Goal: Task Accomplishment & Management: Use online tool/utility

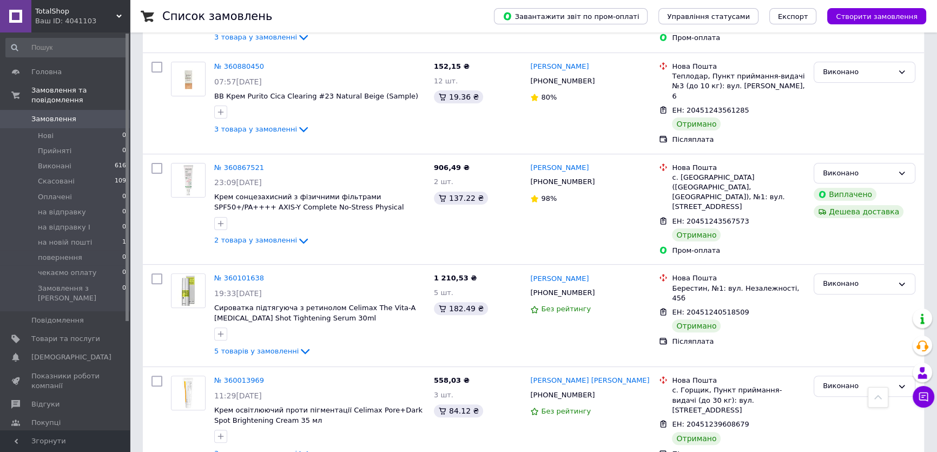
scroll to position [393, 0]
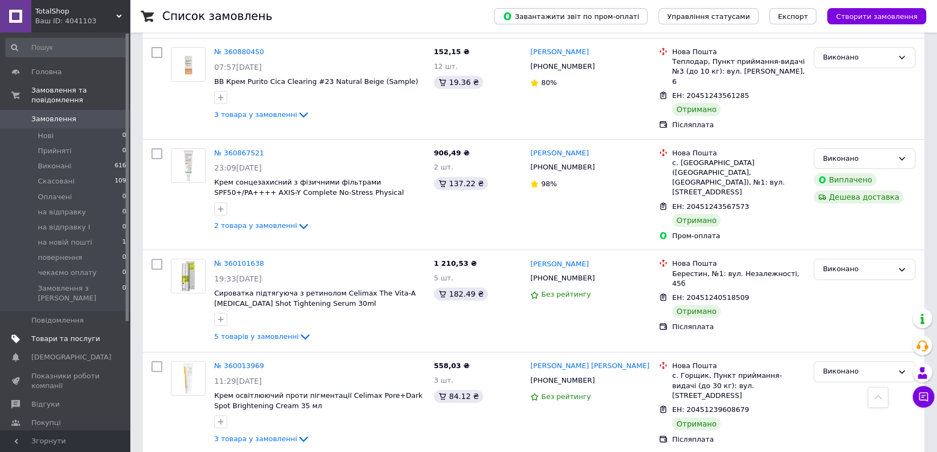
click at [34, 334] on span "Товари та послуги" at bounding box center [65, 339] width 69 height 10
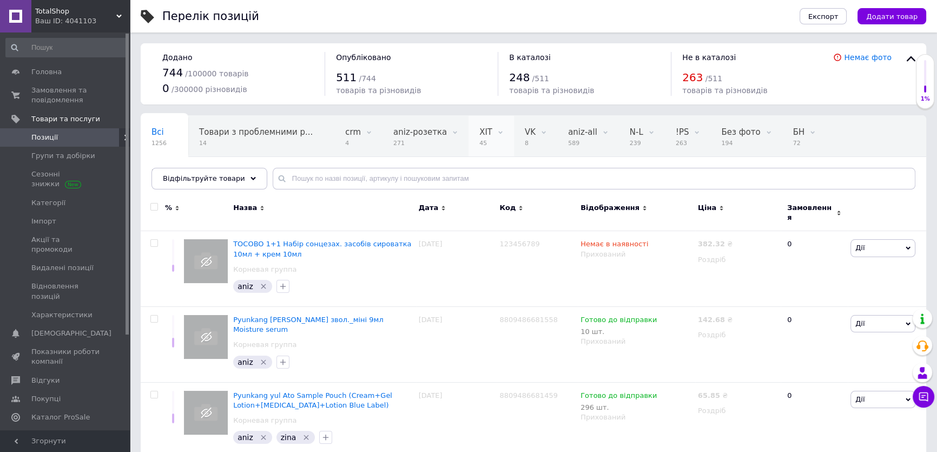
click at [479, 134] on span "ХІТ" at bounding box center [485, 132] width 13 height 10
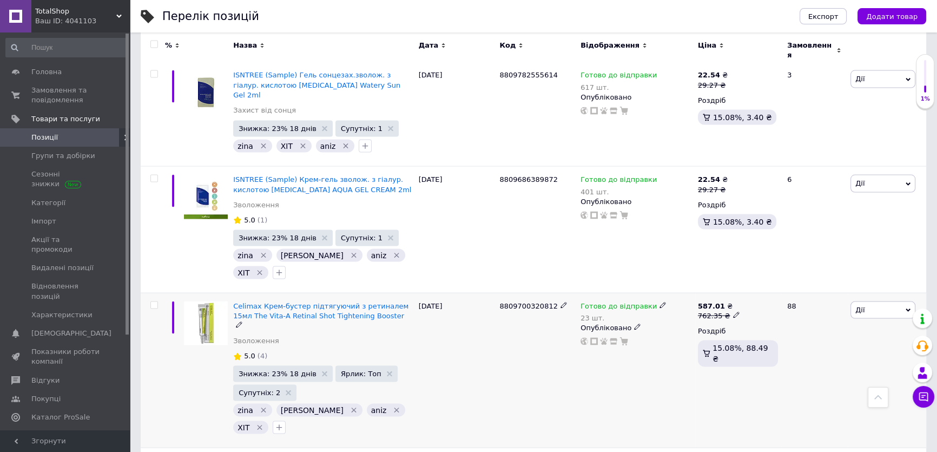
scroll to position [2656, 0]
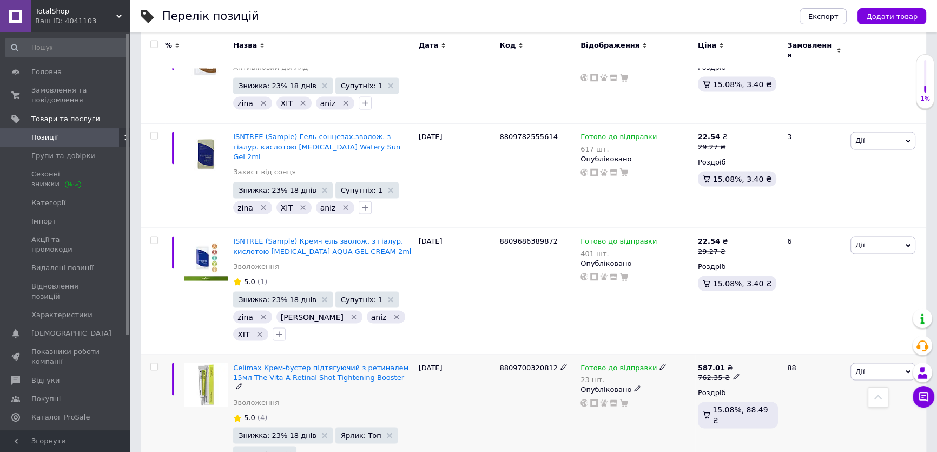
click at [618, 364] on span "Готово до відправки" at bounding box center [618, 369] width 76 height 11
click at [705, 355] on span "Готово до відправки" at bounding box center [692, 364] width 37 height 18
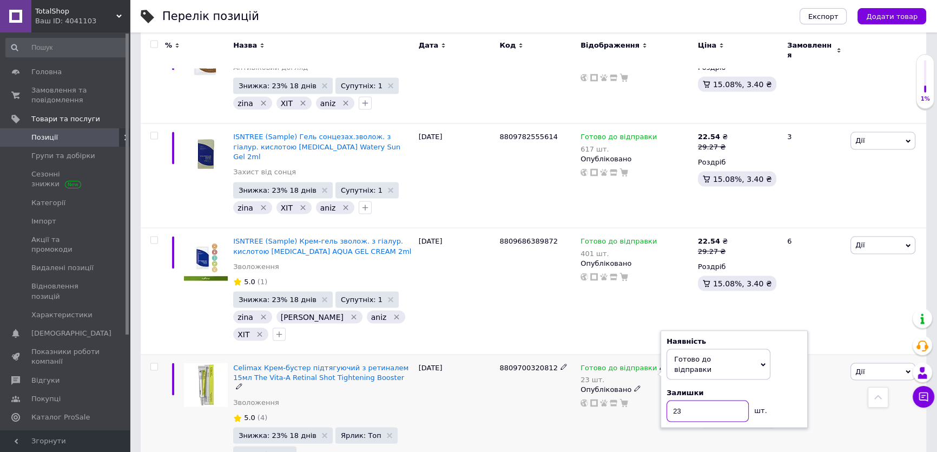
click at [687, 400] on input "23" at bounding box center [707, 411] width 82 height 22
type input "5"
click at [661, 354] on div "Готово до відправки 23 шт. Наявність [PERSON_NAME] до відправки В наявності Нем…" at bounding box center [636, 431] width 117 height 155
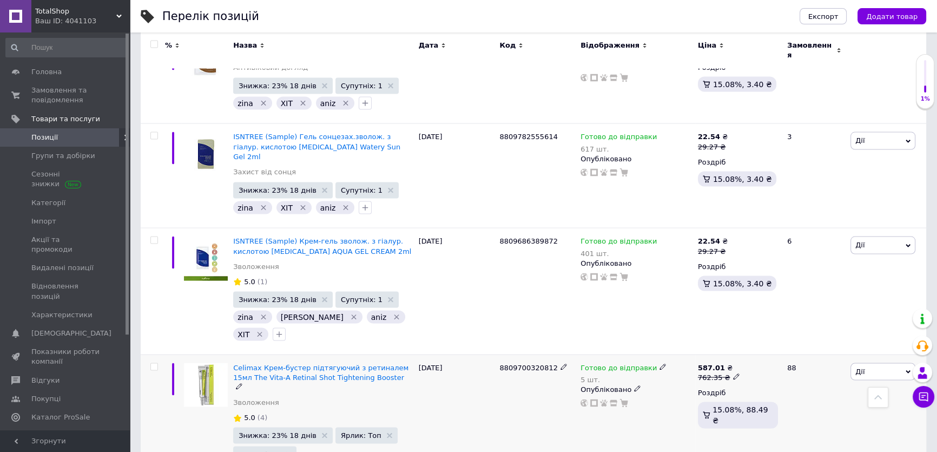
click at [523, 364] on span "8809700320812" at bounding box center [528, 368] width 58 height 8
copy span "8809700320812"
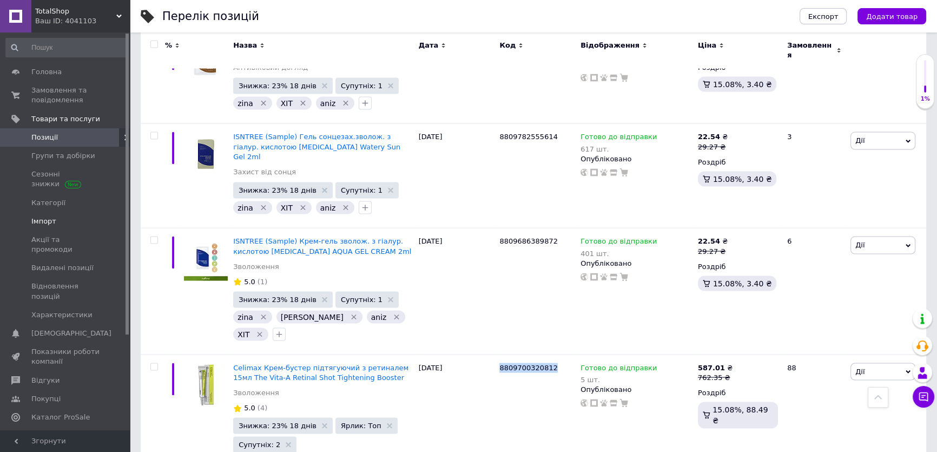
click at [37, 224] on span "Імпорт" at bounding box center [43, 221] width 25 height 10
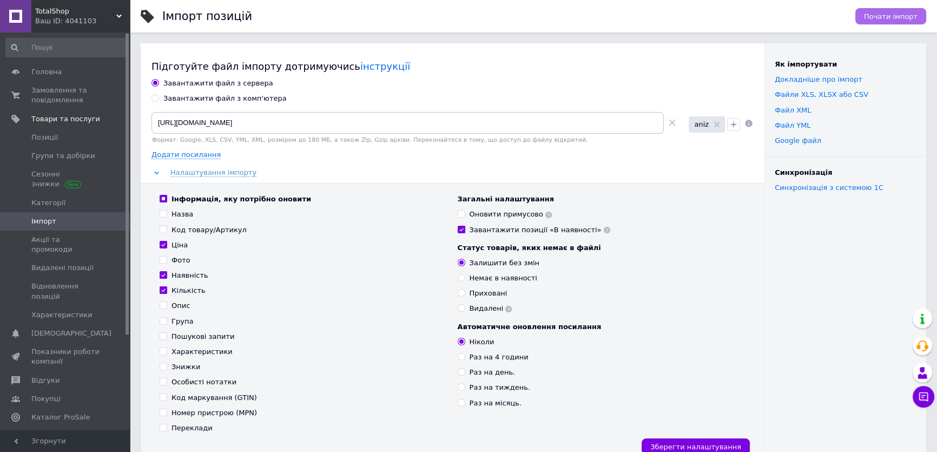
click at [893, 18] on span "Почати імпорт" at bounding box center [891, 16] width 54 height 8
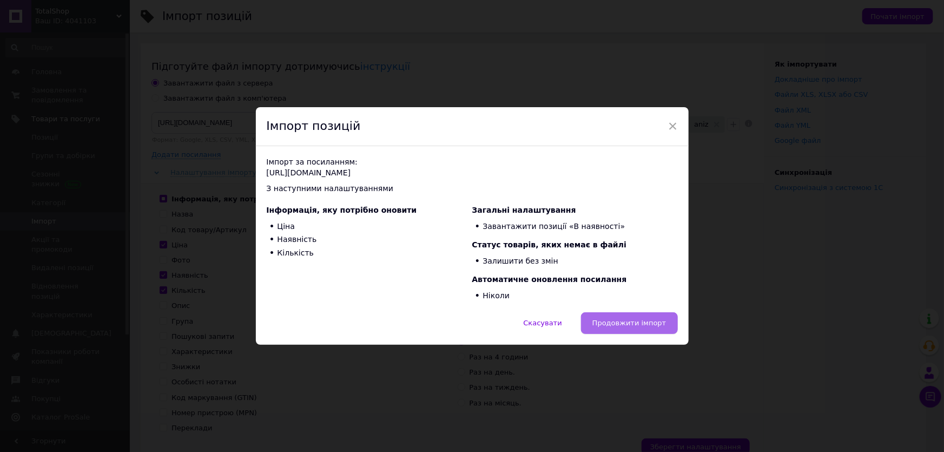
click at [615, 329] on button "Продовжити імпорт" at bounding box center [629, 323] width 97 height 22
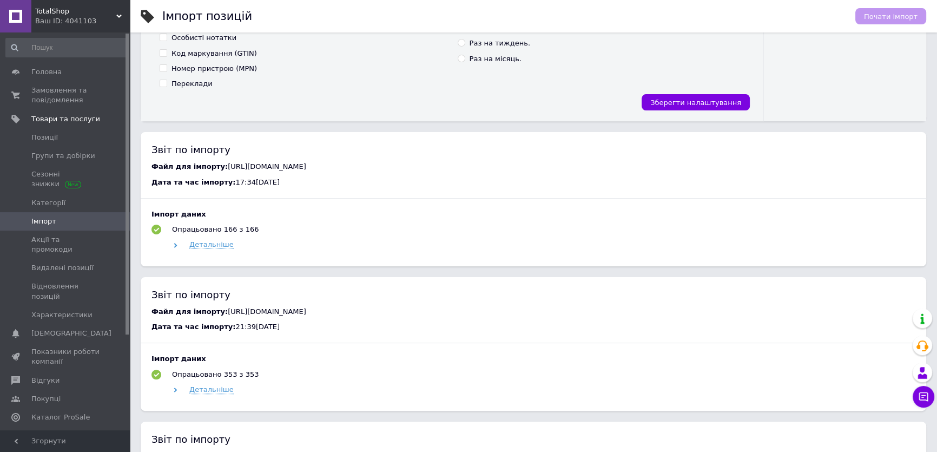
scroll to position [295, 0]
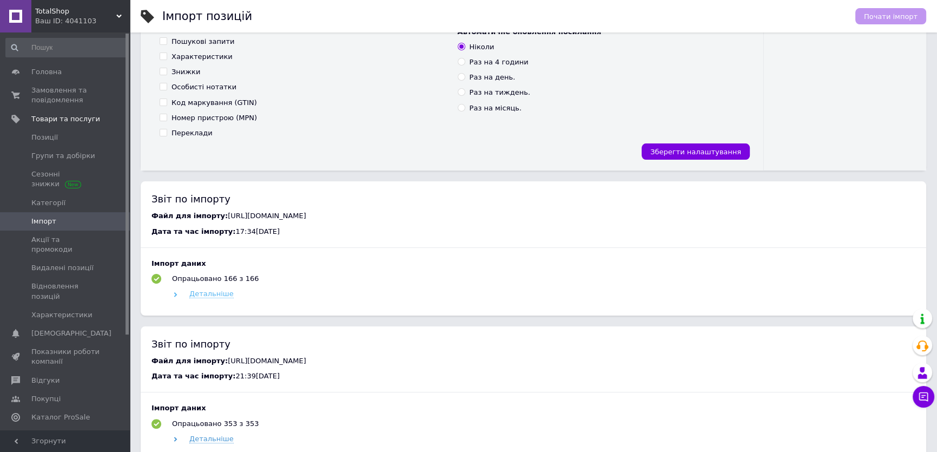
click at [200, 294] on span "Детальніше" at bounding box center [211, 293] width 44 height 9
